Goal: Information Seeking & Learning: Understand process/instructions

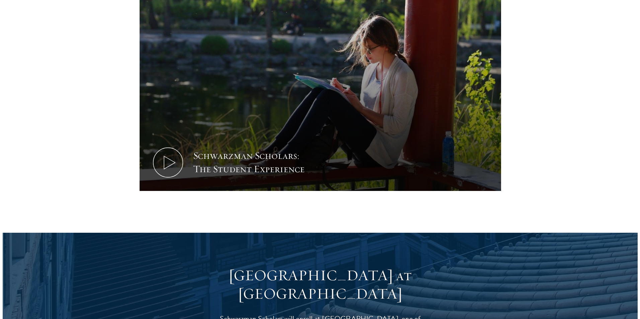
scroll to position [502, 0]
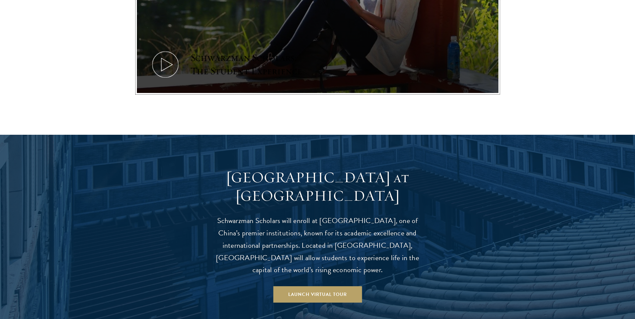
click at [162, 55] on icon at bounding box center [165, 65] width 30 height 30
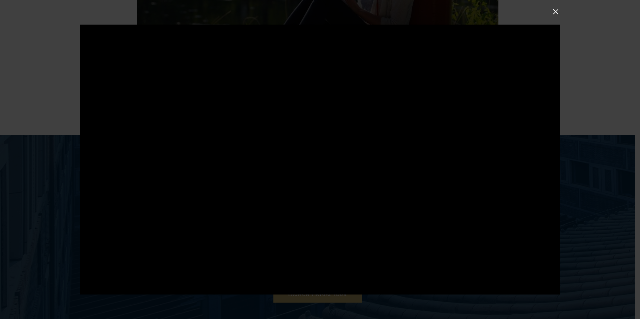
click at [553, 11] on button at bounding box center [555, 11] width 9 height 9
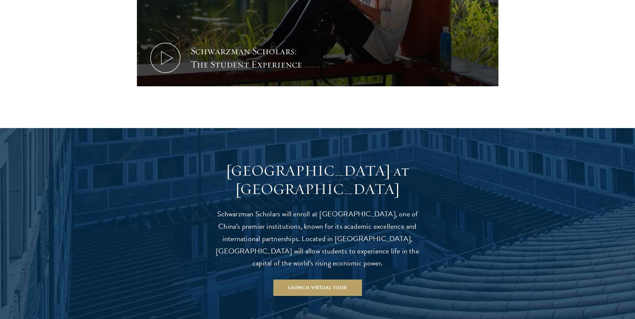
scroll to position [569, 0]
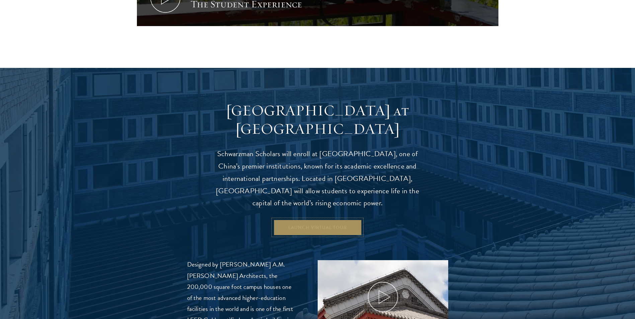
click at [335, 220] on link "Launch Virtual Tour" at bounding box center [317, 228] width 89 height 16
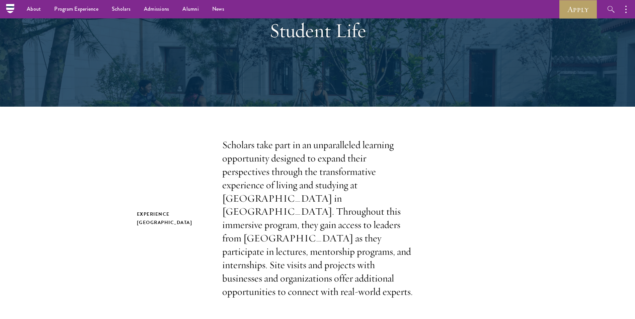
scroll to position [0, 0]
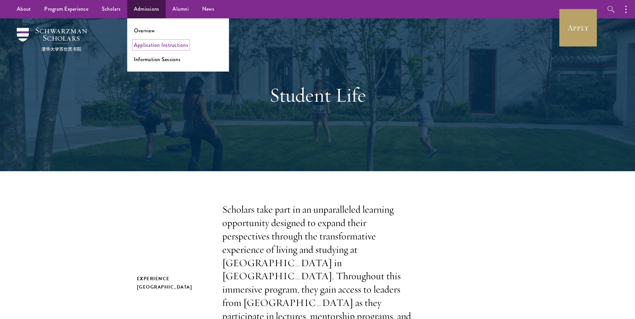
click at [154, 47] on link "Application Instructions" at bounding box center [161, 45] width 54 height 8
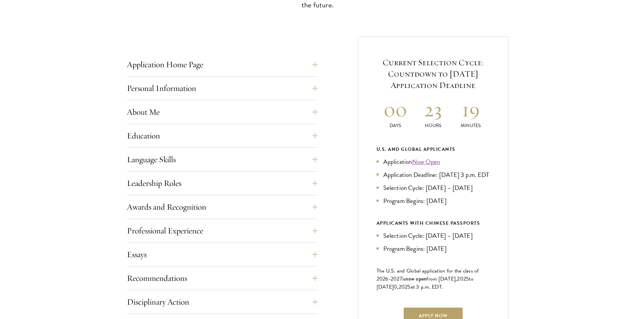
scroll to position [268, 0]
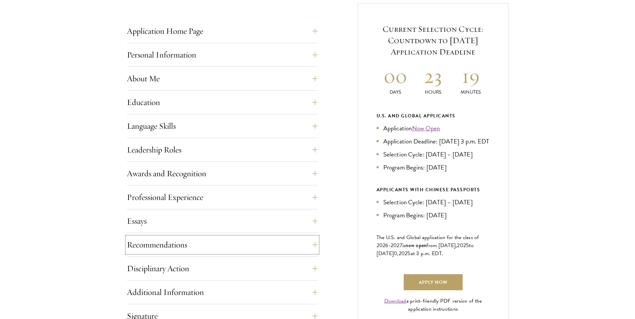
click at [317, 245] on button "Recommendations" at bounding box center [222, 245] width 191 height 16
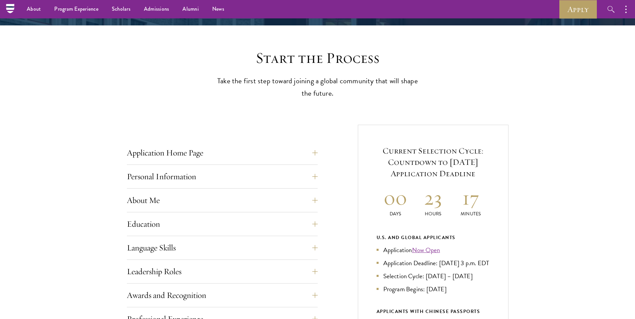
scroll to position [134, 0]
